Goal: Find specific page/section: Find specific page/section

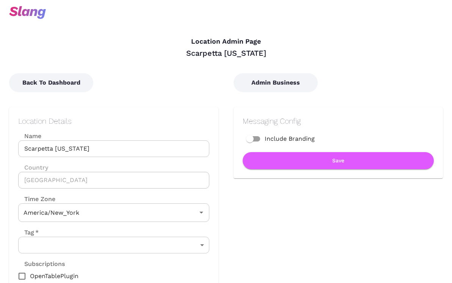
type input "Eastern Time"
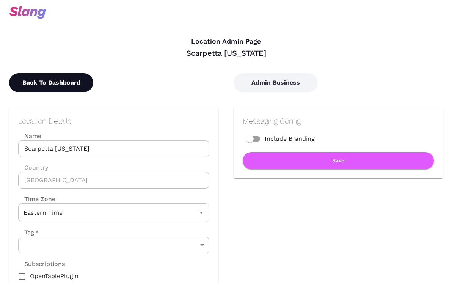
click at [70, 83] on button "Back To Dashboard" at bounding box center [51, 82] width 84 height 19
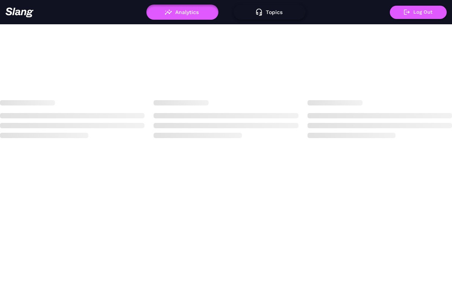
click at [271, 15] on button "Topics" at bounding box center [270, 12] width 72 height 15
click at [284, 9] on button "Topics" at bounding box center [270, 12] width 72 height 15
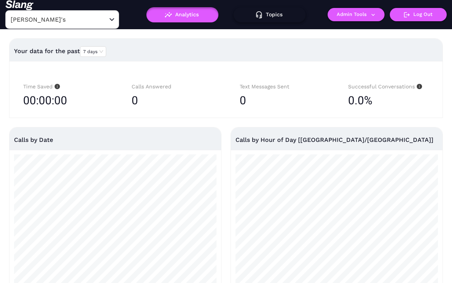
click at [265, 11] on button "Topics" at bounding box center [270, 14] width 72 height 15
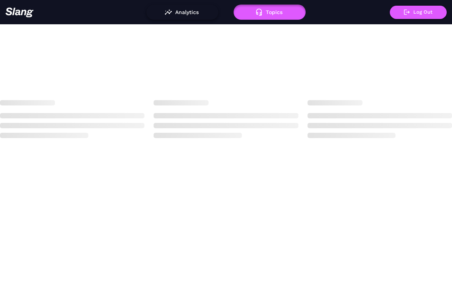
click at [195, 11] on button "Analytics" at bounding box center [182, 12] width 72 height 15
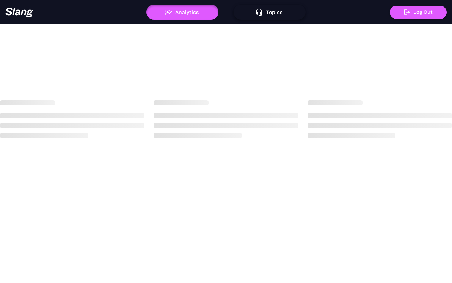
click at [263, 9] on button "Topics" at bounding box center [270, 12] width 72 height 15
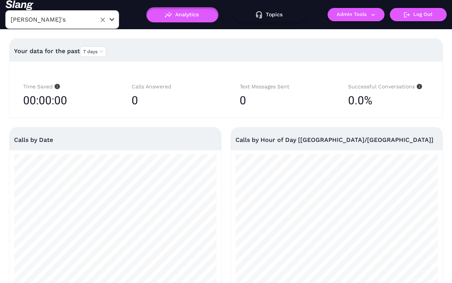
click at [97, 15] on div at bounding box center [106, 19] width 18 height 11
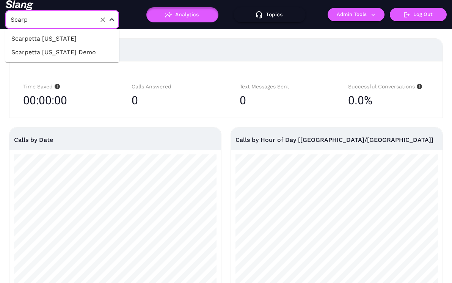
type input "Scarpe"
click at [109, 34] on li "Scarpetta [US_STATE]" at bounding box center [62, 39] width 114 height 14
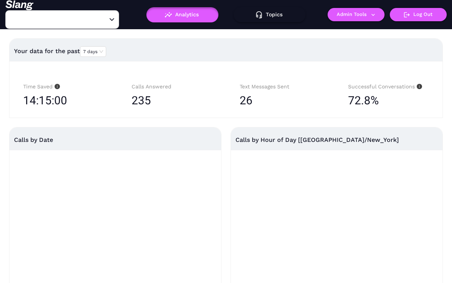
type input "Scarpetta [US_STATE]"
click at [260, 17] on icon "button" at bounding box center [259, 15] width 8 height 8
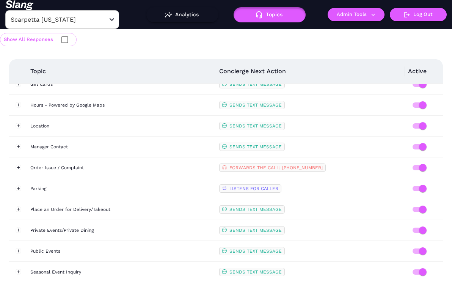
scroll to position [366, 0]
